Goal: Find specific page/section: Find specific page/section

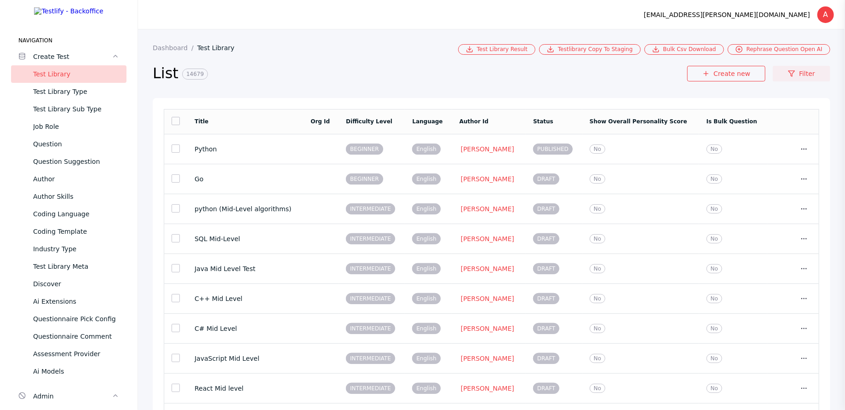
click at [788, 79] on link "Filter" at bounding box center [802, 74] width 58 height 16
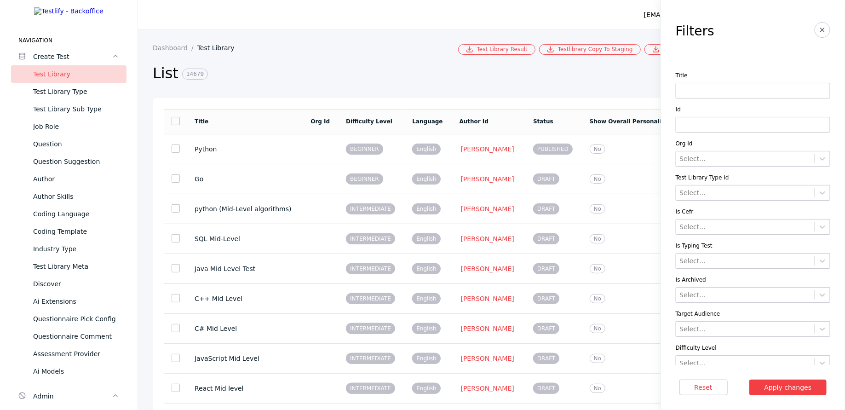
click at [697, 93] on input at bounding box center [753, 91] width 155 height 16
type input "*****"
click at [749, 380] on button "Apply changes" at bounding box center [788, 388] width 78 height 16
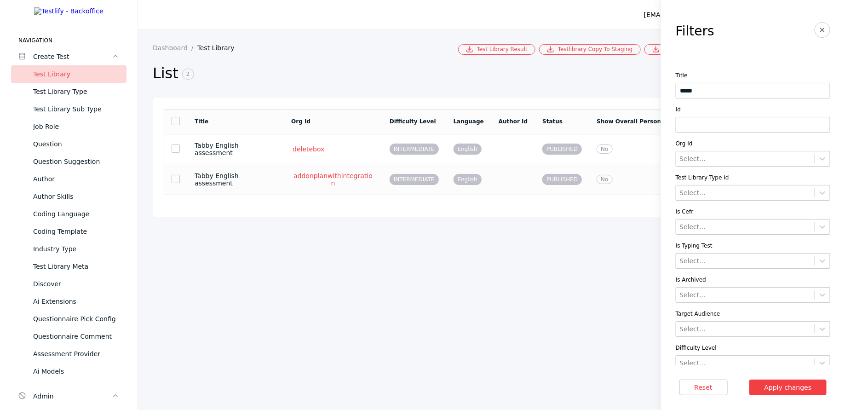
click at [235, 179] on section "Tabby English assessment" at bounding box center [236, 179] width 82 height 15
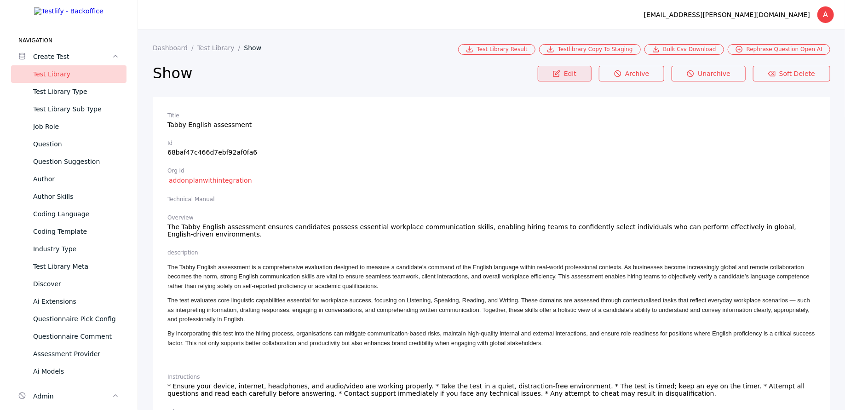
click at [560, 74] on icon at bounding box center [556, 73] width 7 height 7
